Goal: Book appointment/travel/reservation

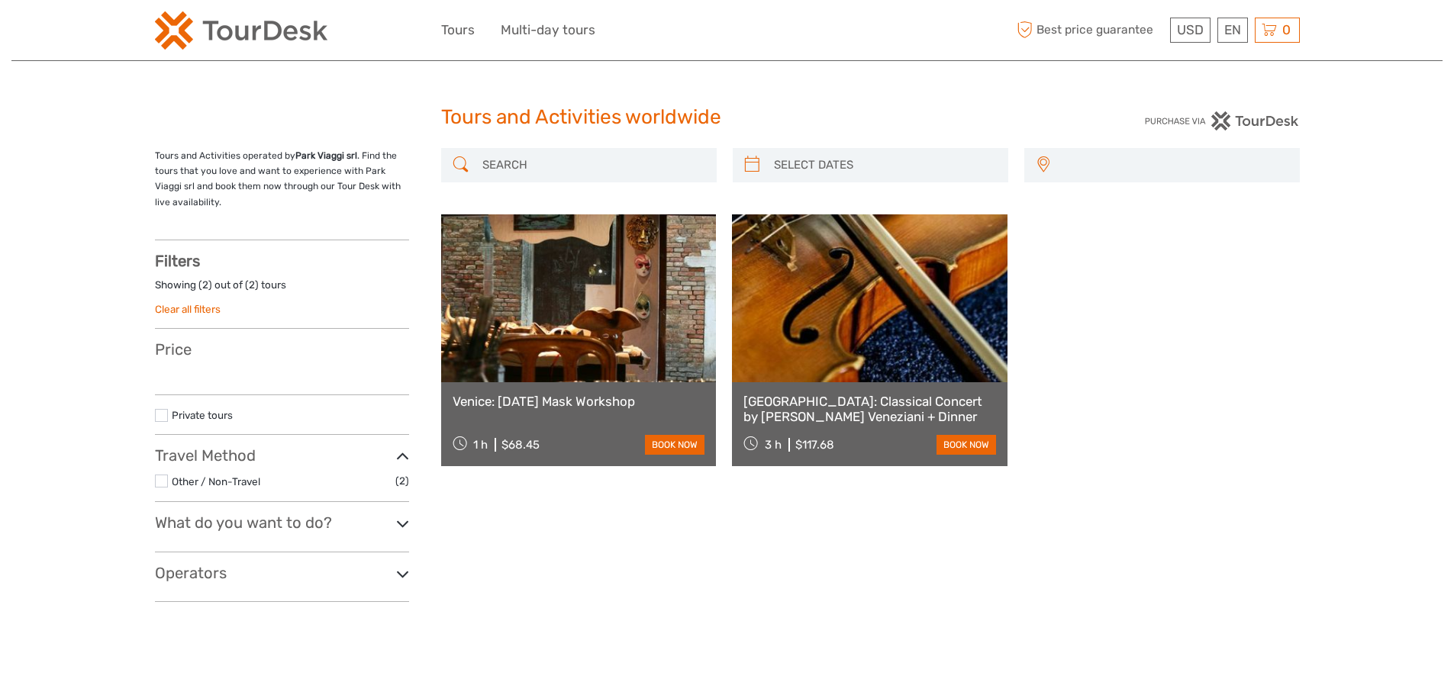
select select
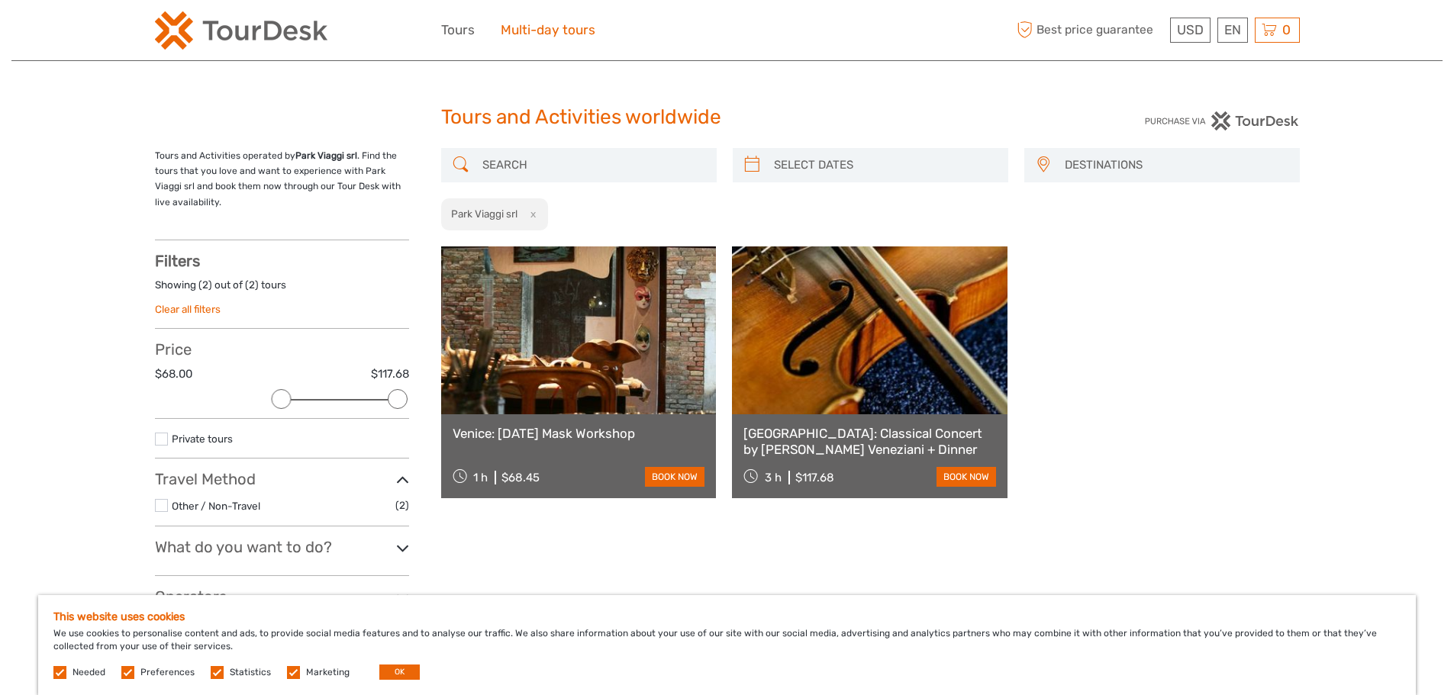
click at [536, 31] on link "Multi-day tours" at bounding box center [548, 30] width 95 height 22
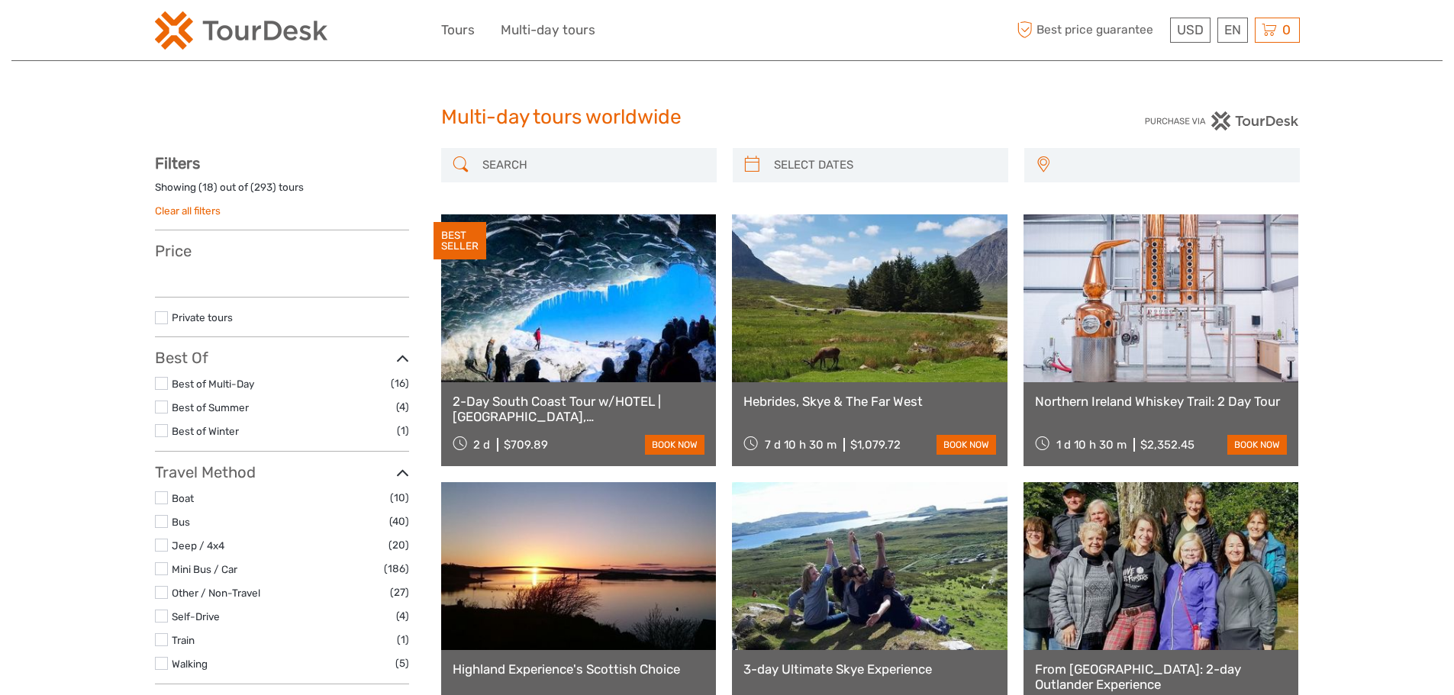
select select
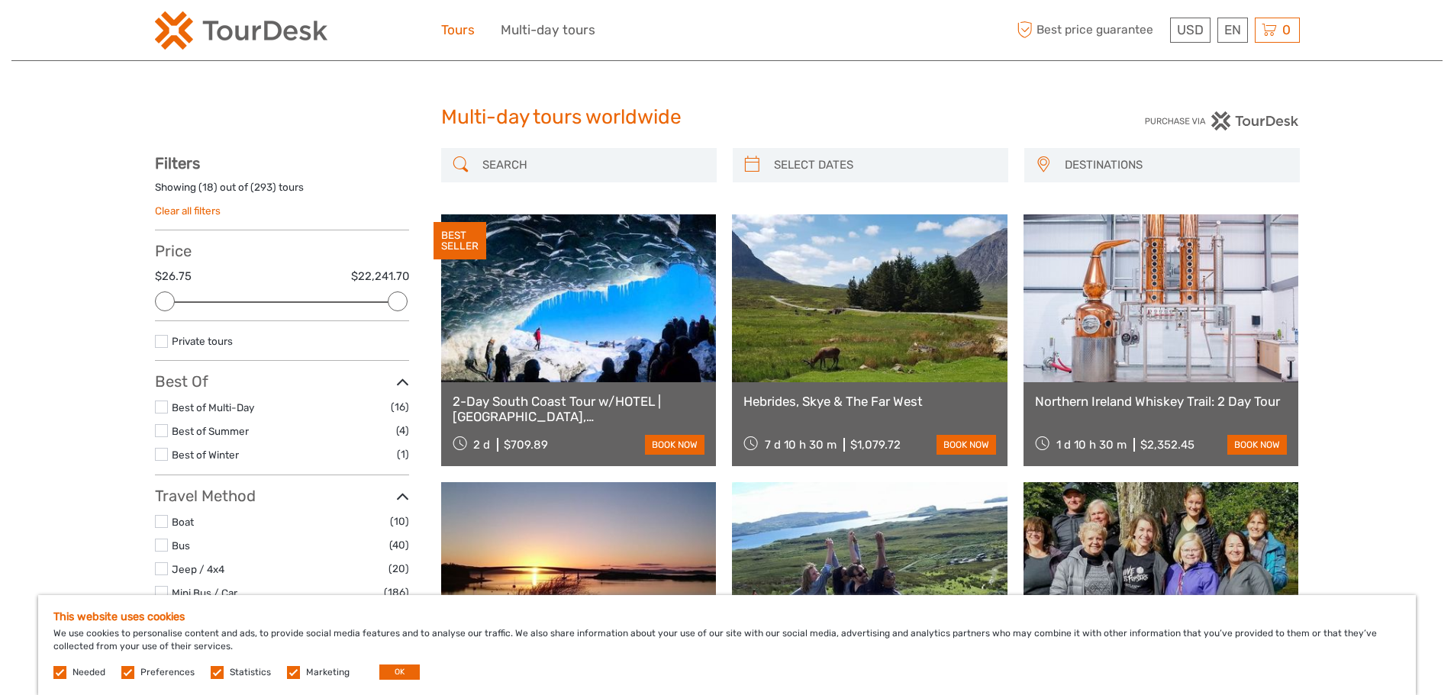
click at [461, 31] on link "Tours" at bounding box center [458, 30] width 34 height 22
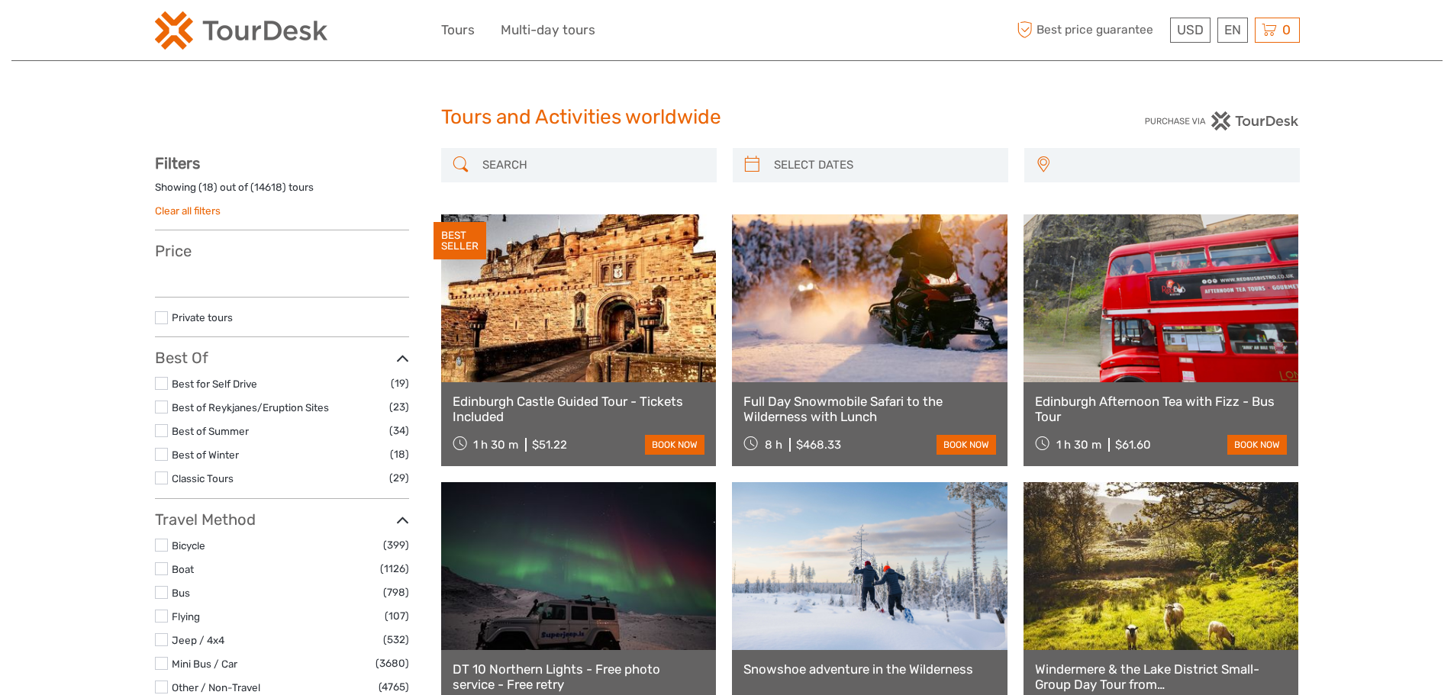
select select
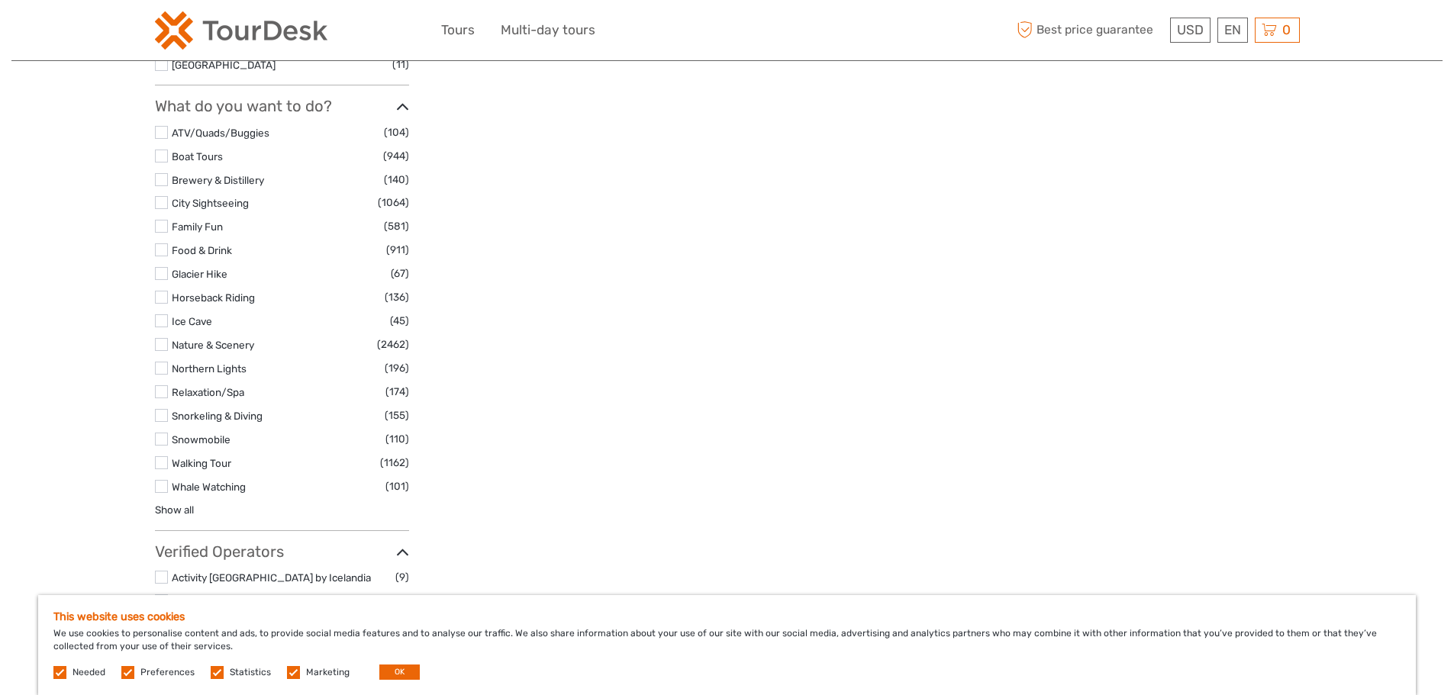
scroll to position [3434, 0]
